Goal: Transaction & Acquisition: Purchase product/service

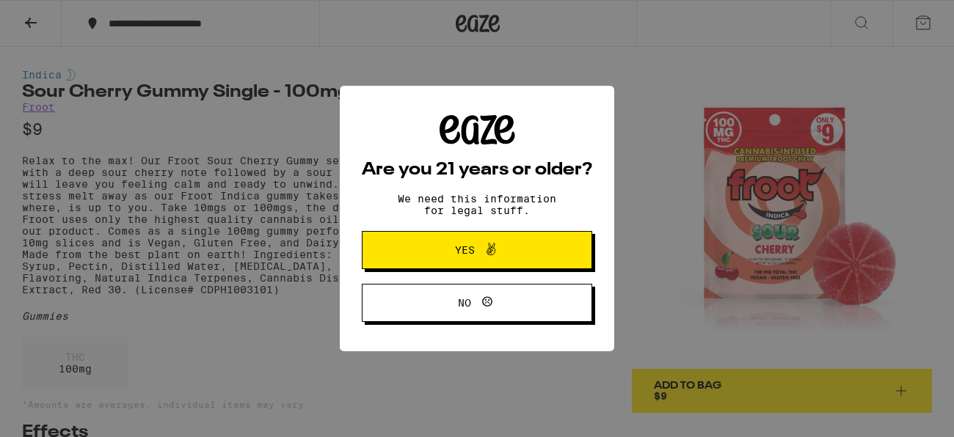
click at [422, 257] on span "Yes" at bounding box center [477, 250] width 112 height 19
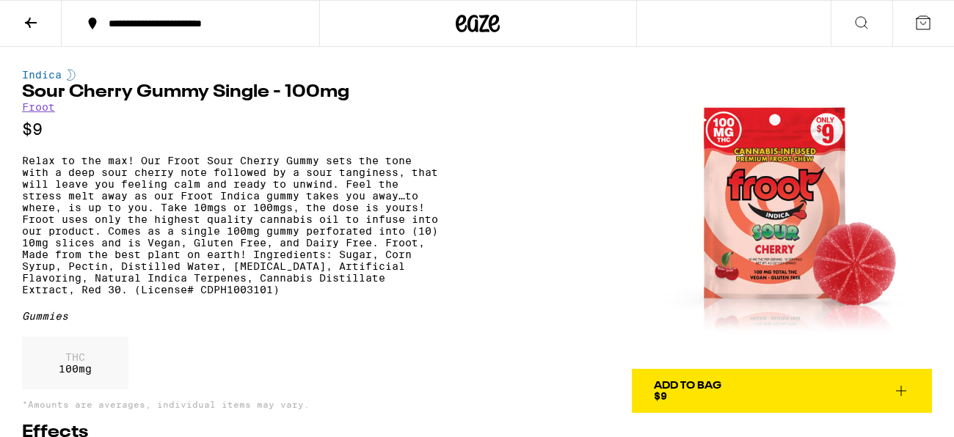
click at [26, 18] on icon at bounding box center [31, 23] width 18 height 18
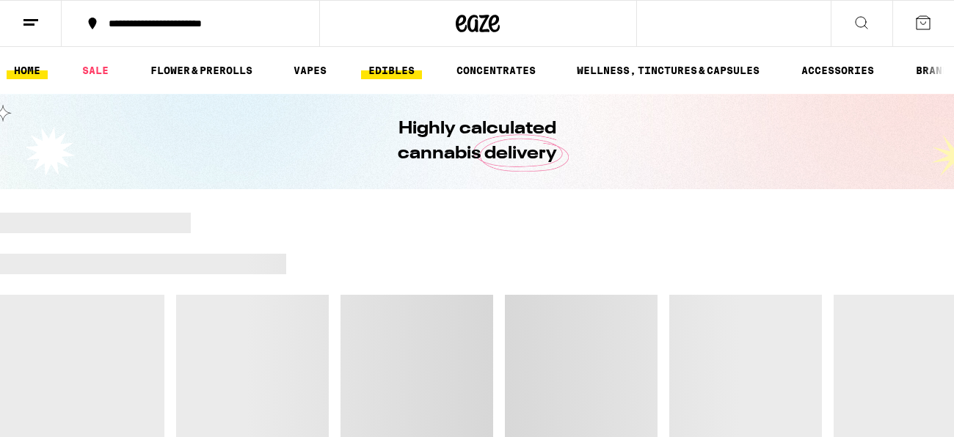
click at [416, 64] on link "EDIBLES" at bounding box center [391, 71] width 61 height 18
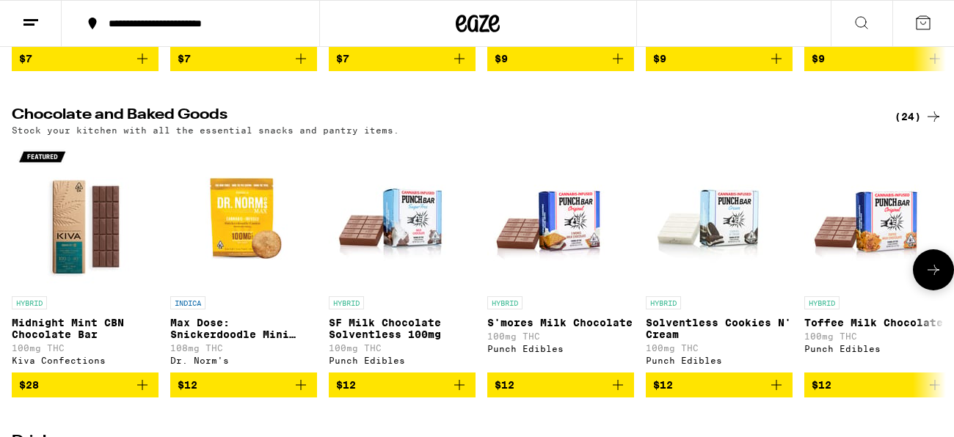
scroll to position [421, 0]
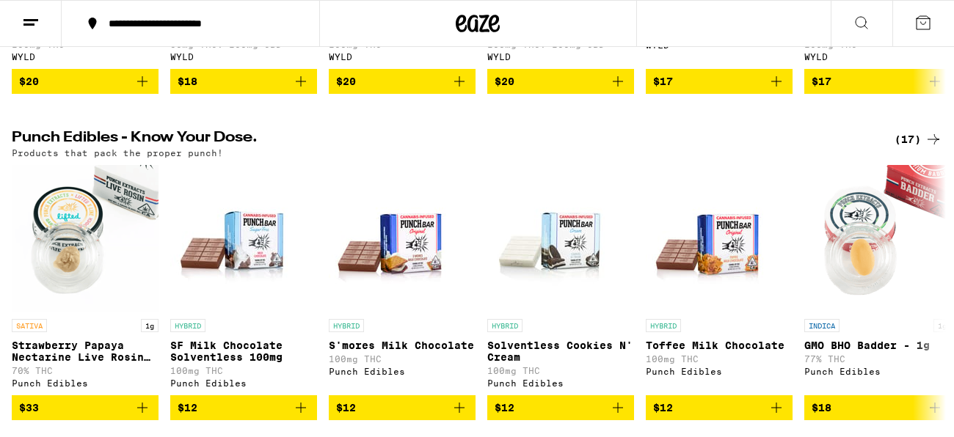
scroll to position [751, 0]
